Goal: Task Accomplishment & Management: Manage account settings

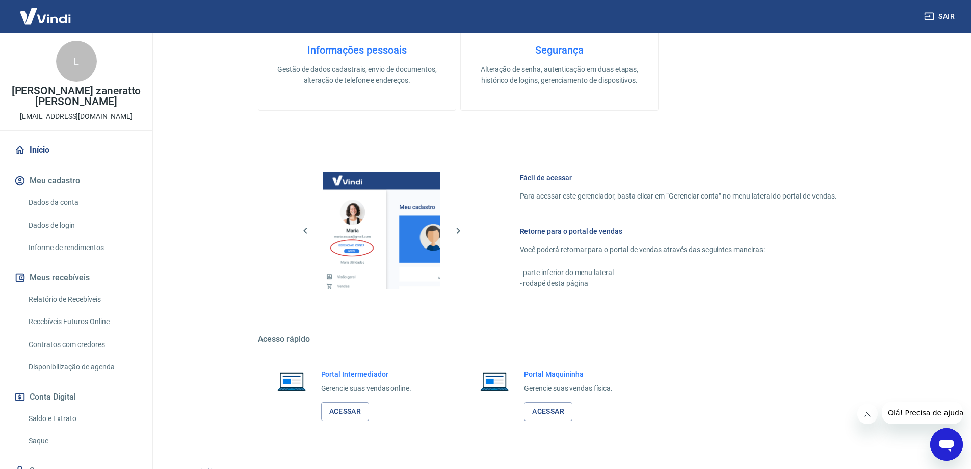
scroll to position [326, 0]
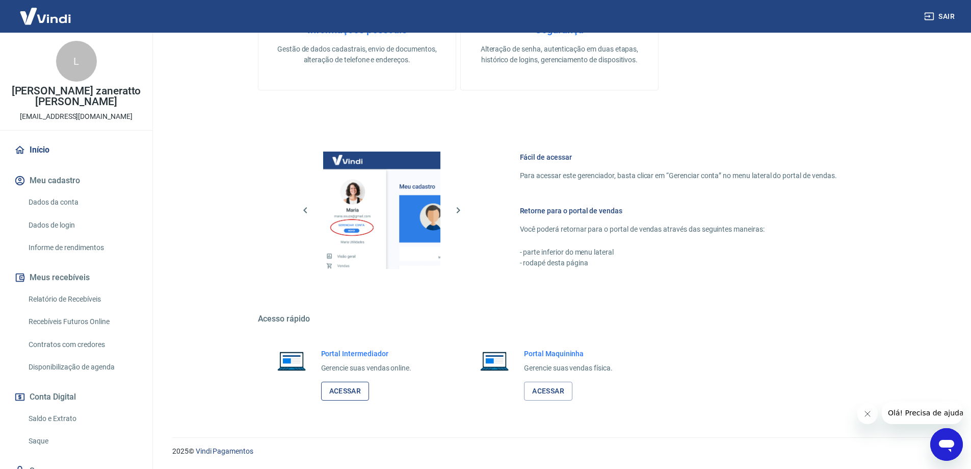
click at [344, 387] on link "Acessar" at bounding box center [345, 390] width 48 height 19
